Goal: Find specific page/section: Find specific page/section

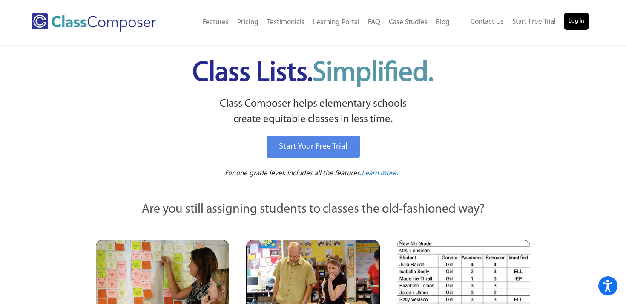
click at [578, 24] on link "Log In" at bounding box center [576, 21] width 24 height 17
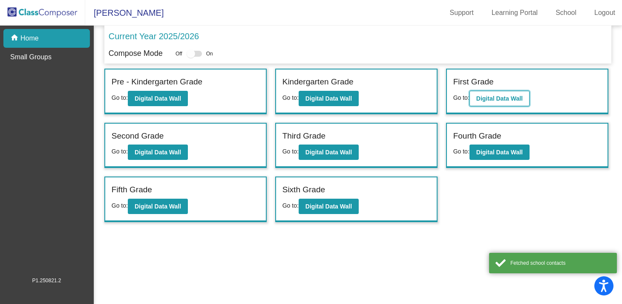
click at [515, 95] on b "Digital Data Wall" at bounding box center [499, 98] width 46 height 7
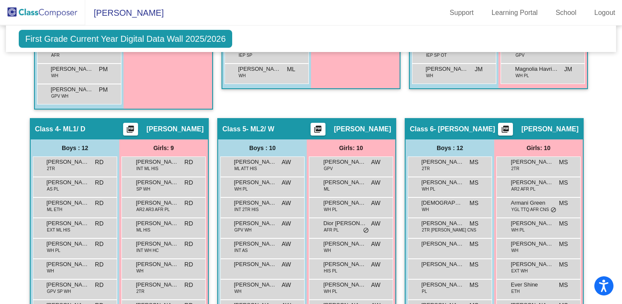
scroll to position [353, 0]
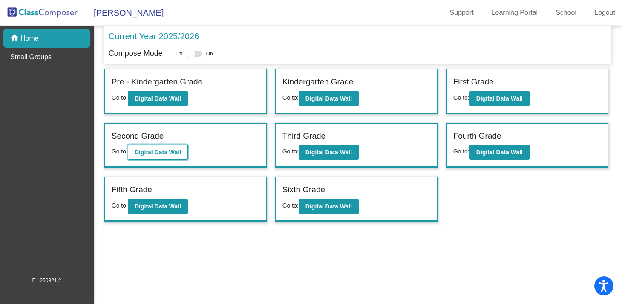
click at [173, 155] on b "Digital Data Wall" at bounding box center [158, 152] width 46 height 7
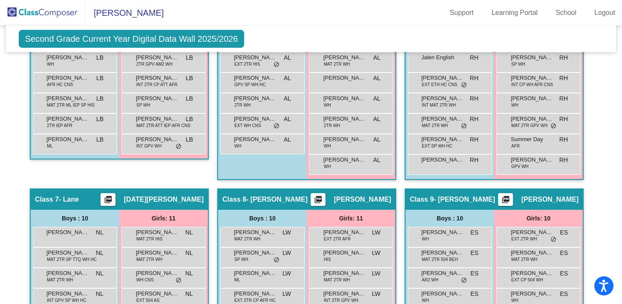
scroll to position [495, 0]
